Goal: Information Seeking & Learning: Check status

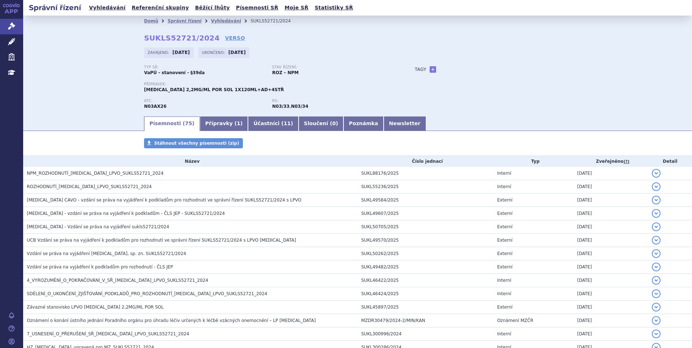
click at [109, 13] on ul "Vyhledávání Referenční skupiny Běžící lhůty Písemnosti SŘ Moje SŘ Statistiky SŘ" at bounding box center [221, 8] width 269 height 16
click at [109, 10] on link "Vyhledávání" at bounding box center [107, 8] width 41 height 10
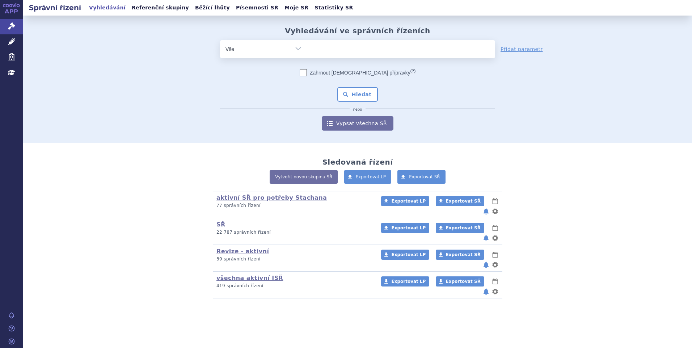
click at [344, 55] on ul at bounding box center [401, 47] width 188 height 15
click at [307, 55] on select at bounding box center [307, 49] width 0 height 18
click at [204, 7] on link "Běžící lhůty" at bounding box center [212, 8] width 39 height 10
click at [193, 13] on link "Běžící lhůty" at bounding box center [212, 8] width 39 height 10
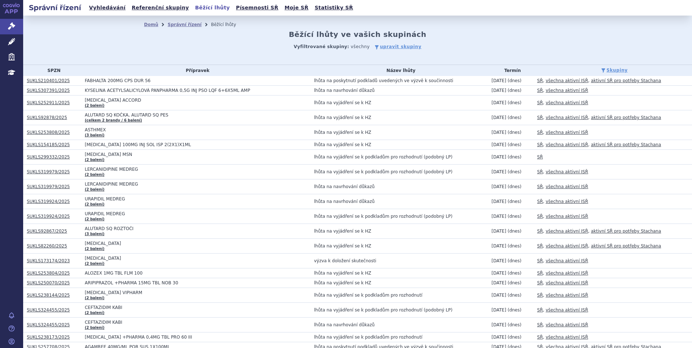
click at [49, 147] on link "SUKLS154185/2025" at bounding box center [48, 144] width 43 height 5
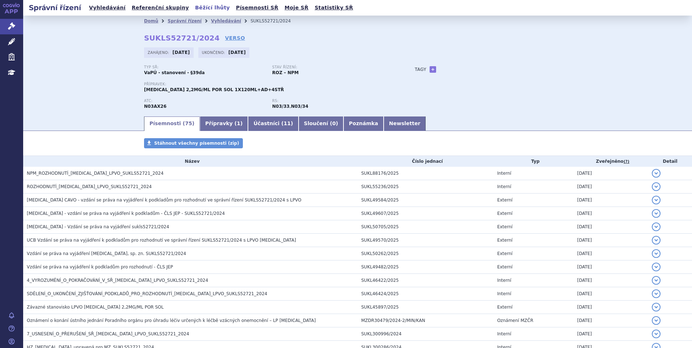
click at [193, 7] on link "Běžící lhůty" at bounding box center [212, 8] width 39 height 10
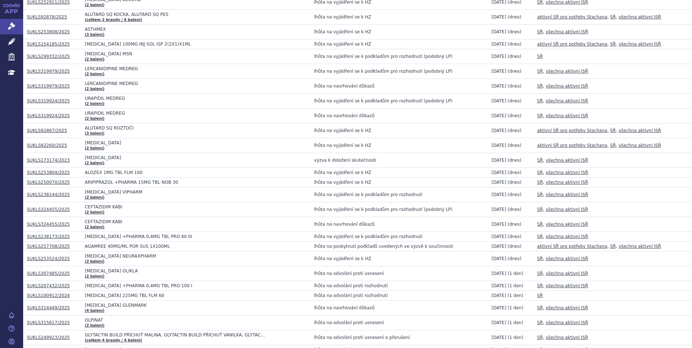
scroll to position [109, 0]
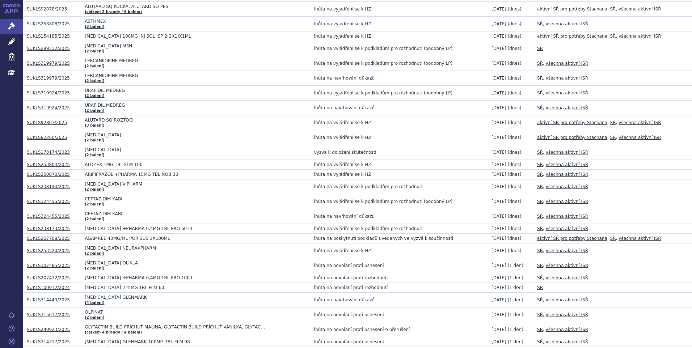
drag, startPoint x: 51, startPoint y: 154, endPoint x: 47, endPoint y: 151, distance: 5.1
drag, startPoint x: 47, startPoint y: 151, endPoint x: 42, endPoint y: 153, distance: 5.5
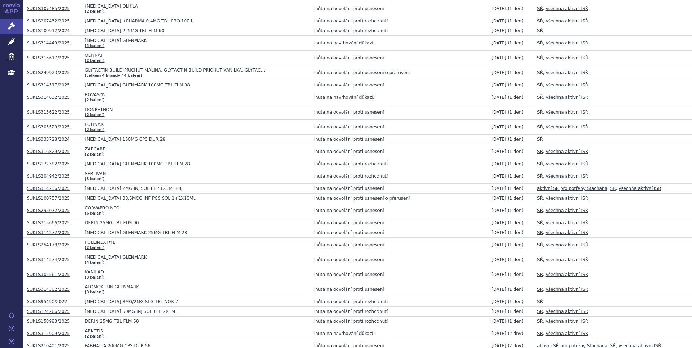
scroll to position [398, 0]
